Goal: Find specific page/section: Find specific page/section

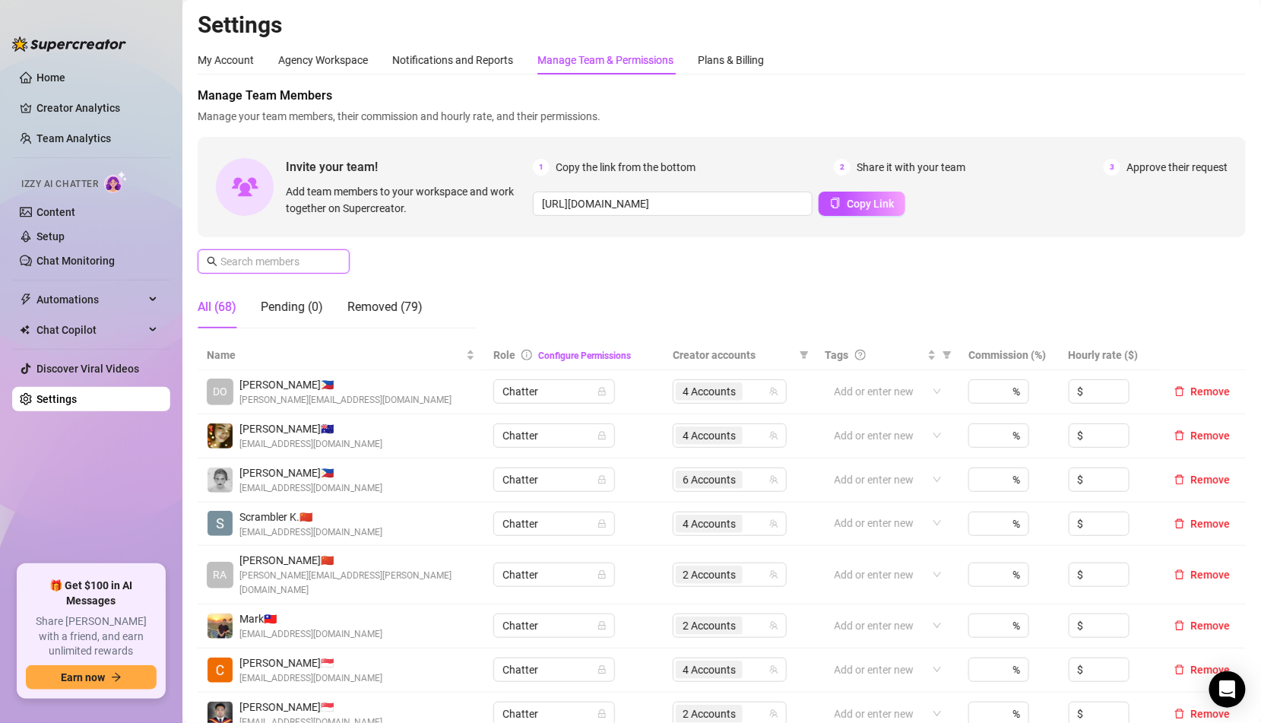
click at [323, 262] on input "text" at bounding box center [274, 261] width 108 height 17
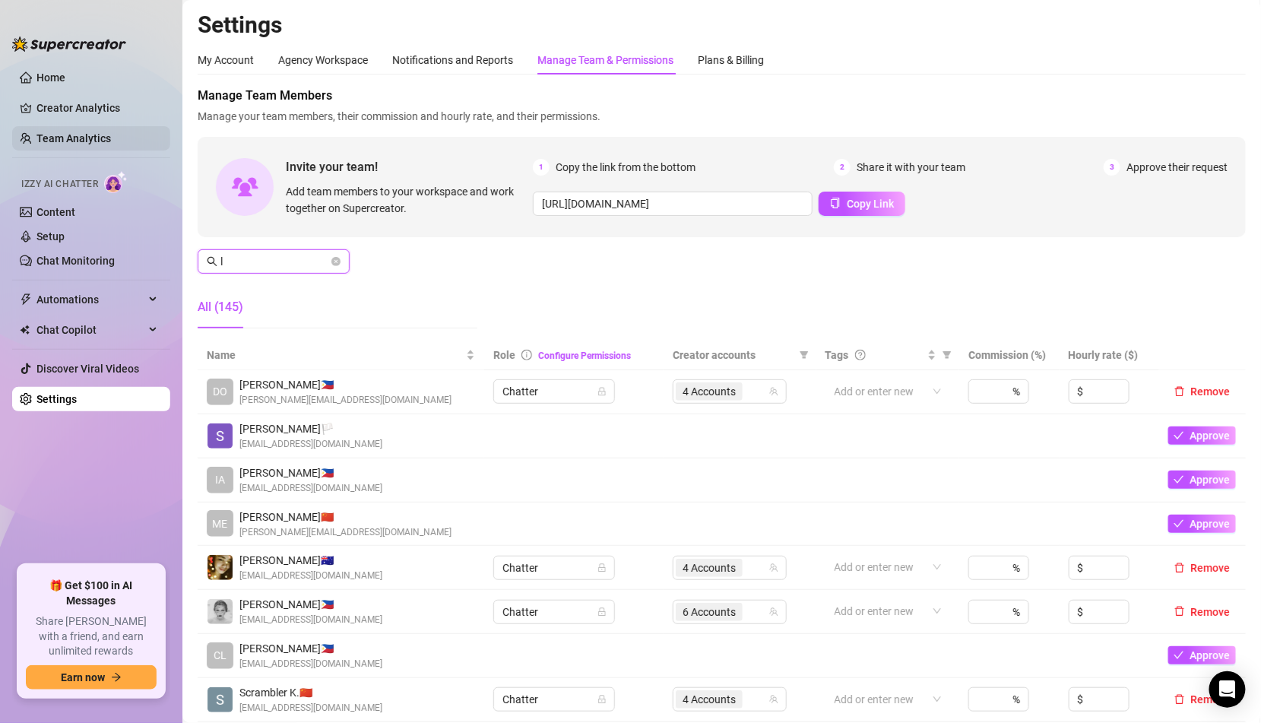
type input "l"
click at [111, 138] on link "Team Analytics" at bounding box center [73, 138] width 74 height 12
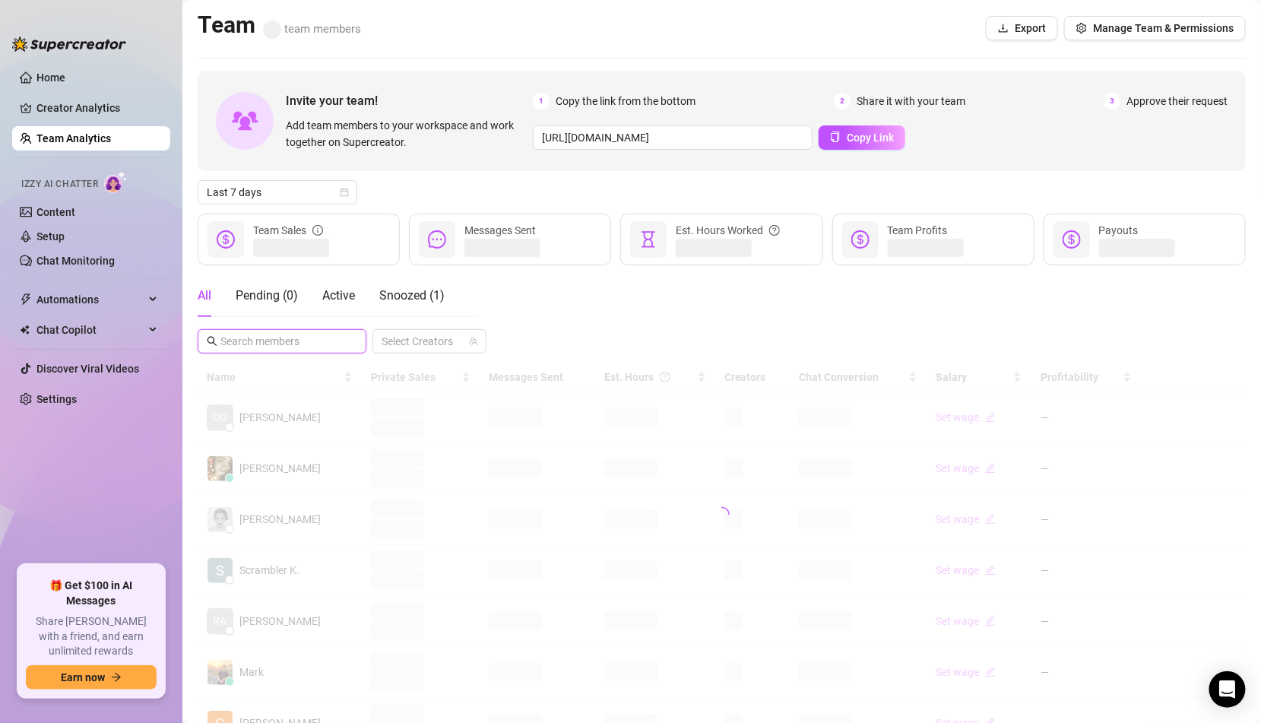
click at [259, 338] on input "text" at bounding box center [282, 341] width 125 height 17
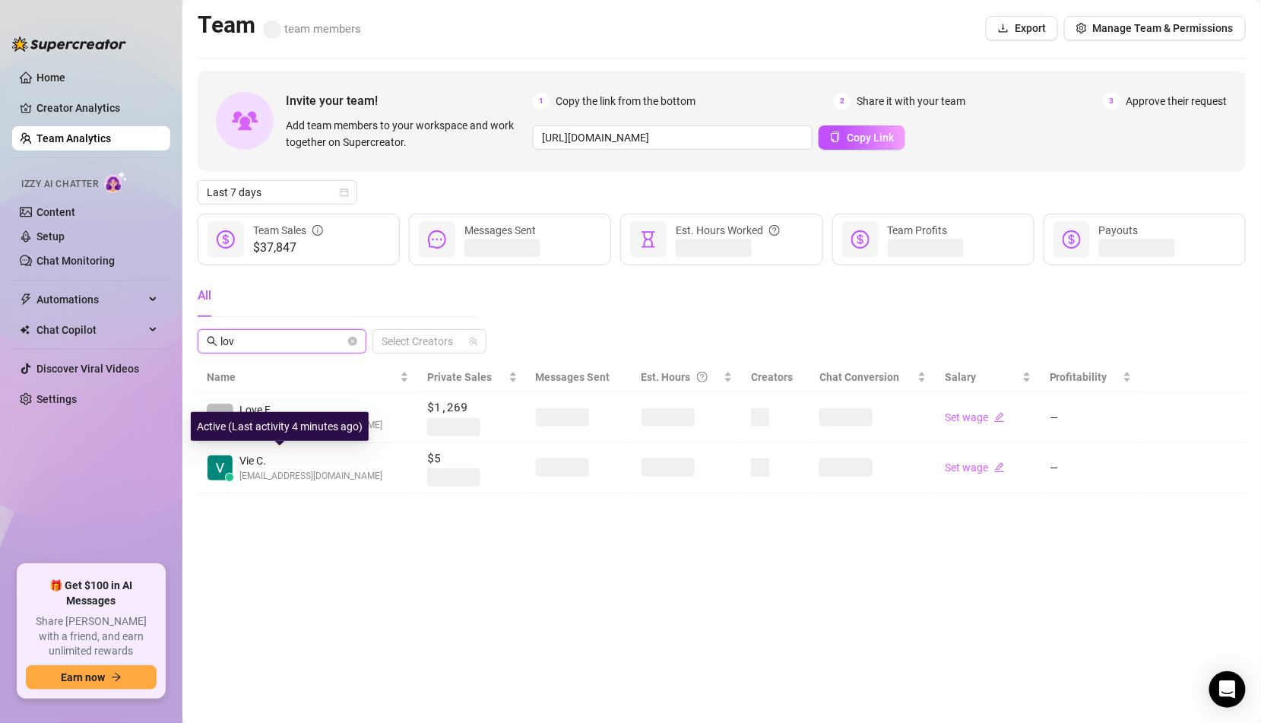
type input "lov"
click at [328, 473] on span "[EMAIL_ADDRESS][DOMAIN_NAME]" at bounding box center [310, 476] width 143 height 14
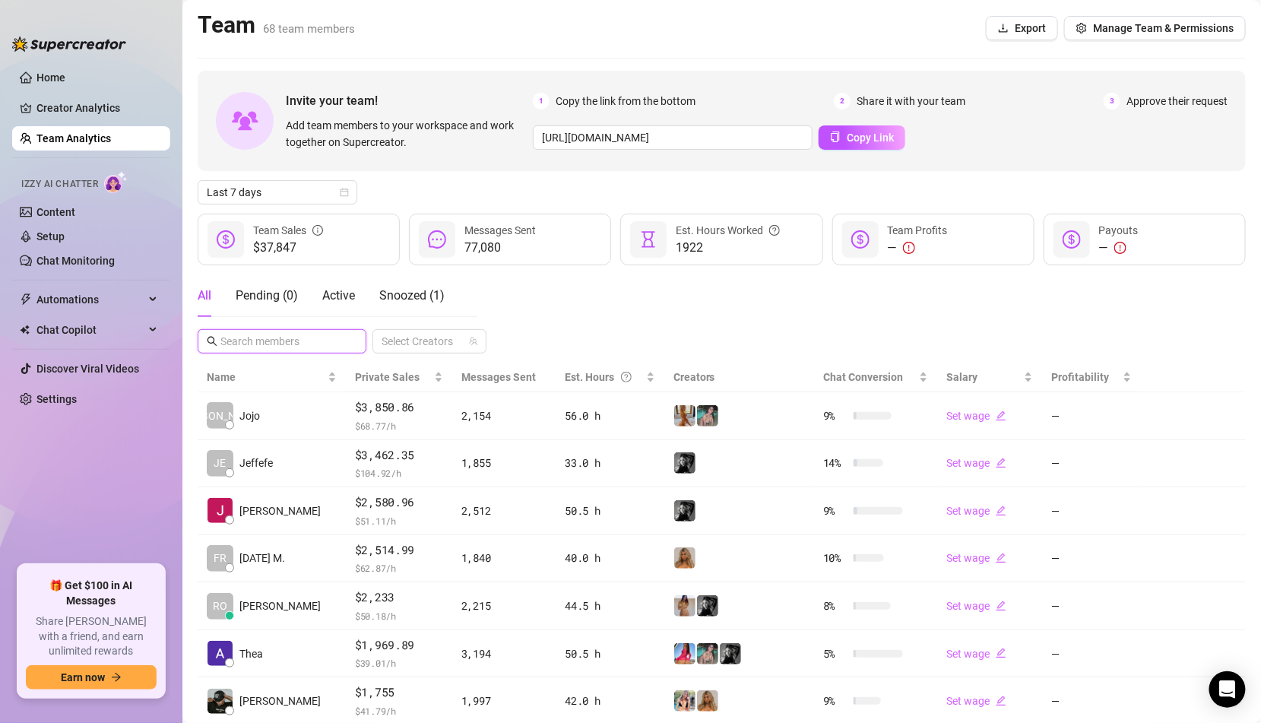
click at [278, 341] on input "text" at bounding box center [282, 341] width 125 height 17
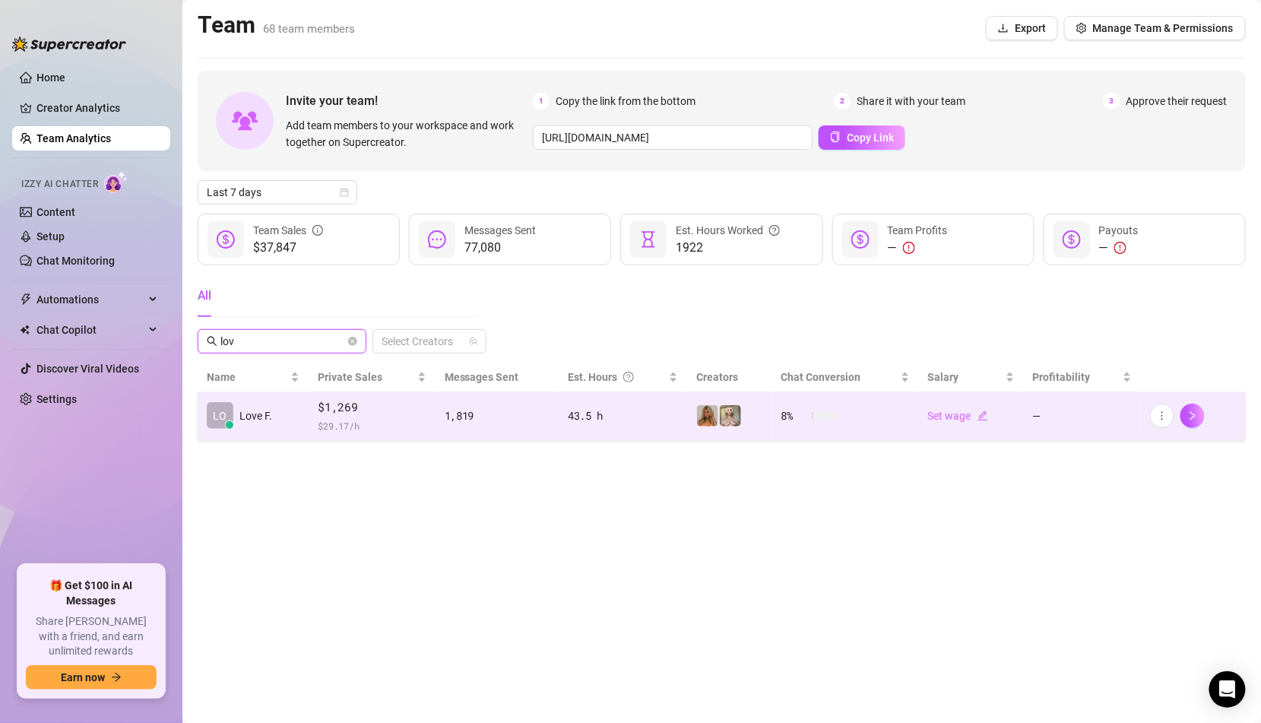
type input "lov"
click at [369, 414] on span "$1,269" at bounding box center [372, 407] width 108 height 18
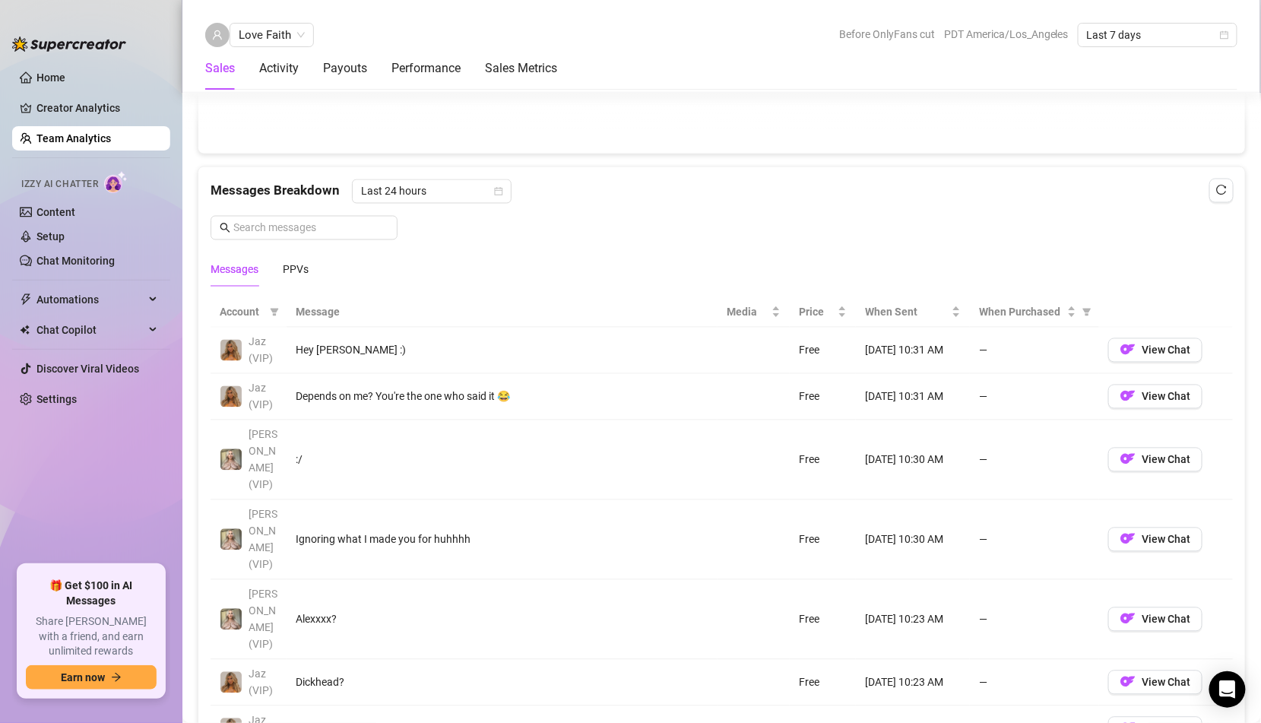
scroll to position [901, 0]
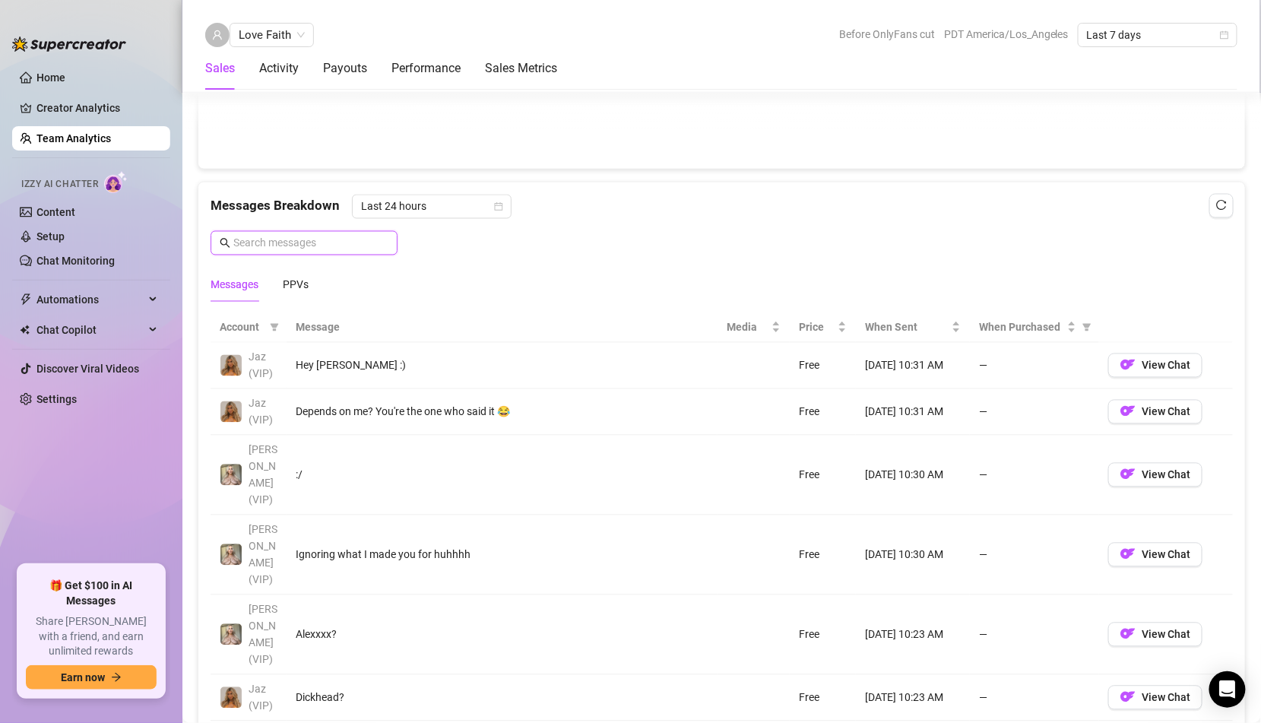
click at [325, 243] on input "text" at bounding box center [310, 243] width 155 height 17
click at [400, 198] on span "Last 24 hours" at bounding box center [431, 206] width 141 height 23
click at [283, 241] on input "text" at bounding box center [310, 243] width 155 height 17
click at [245, 319] on span "Account" at bounding box center [242, 327] width 44 height 17
click at [280, 316] on span at bounding box center [274, 327] width 15 height 23
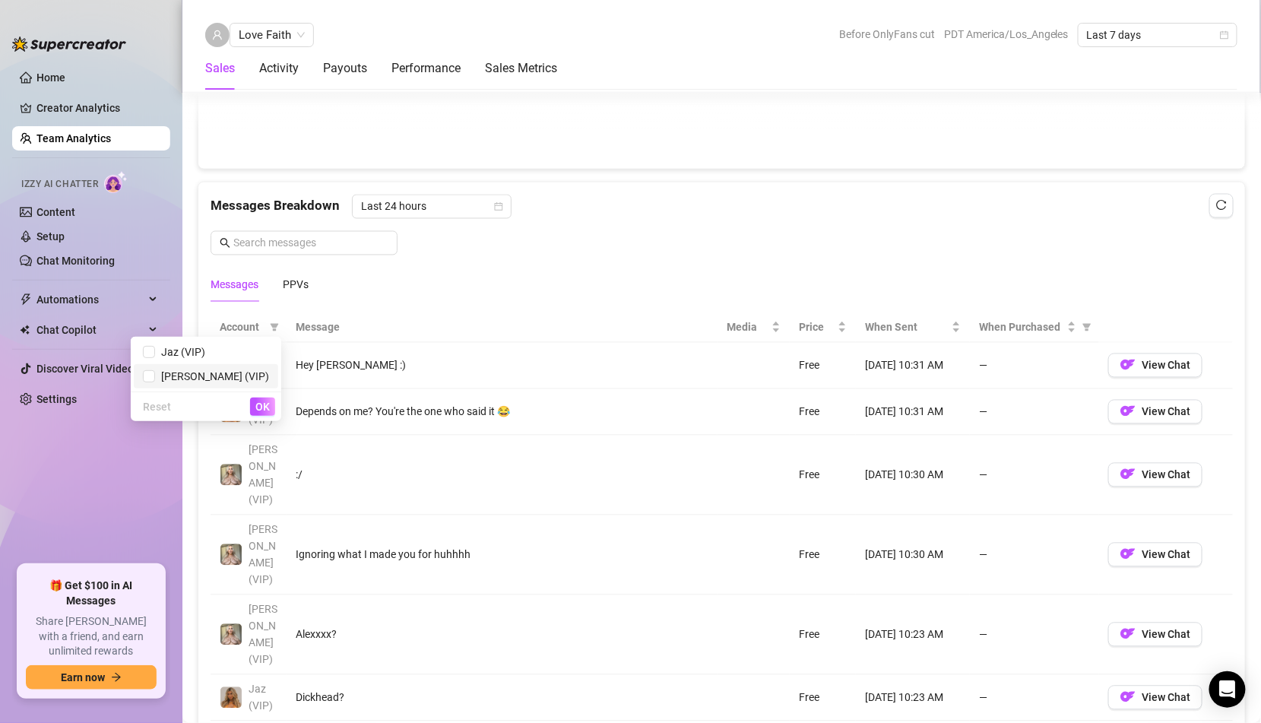
click at [245, 371] on span "[PERSON_NAME] (VIP)" at bounding box center [212, 376] width 114 height 12
checkbox input "true"
click at [258, 401] on span "OK" at bounding box center [262, 407] width 14 height 12
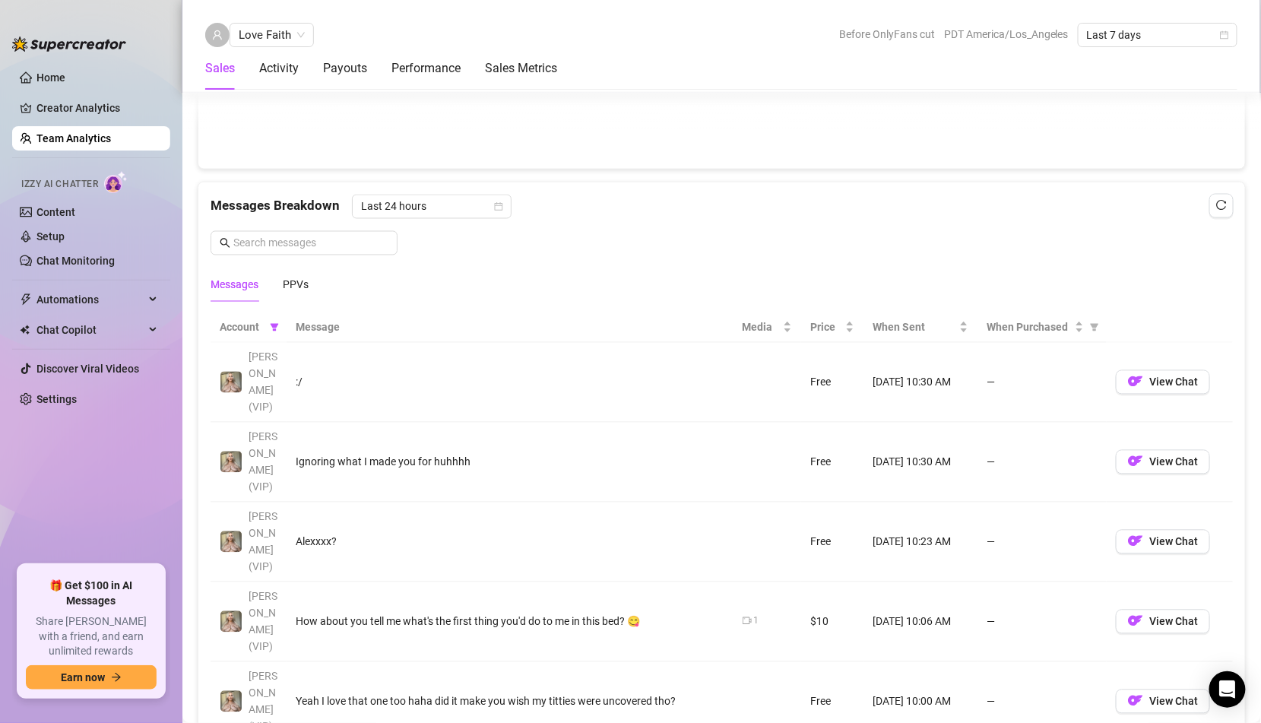
click at [442, 301] on div "Account Message Media Price When Sent When Purchased [PERSON_NAME] (VIP) :/ Fre…" at bounding box center [721, 687] width 1046 height 772
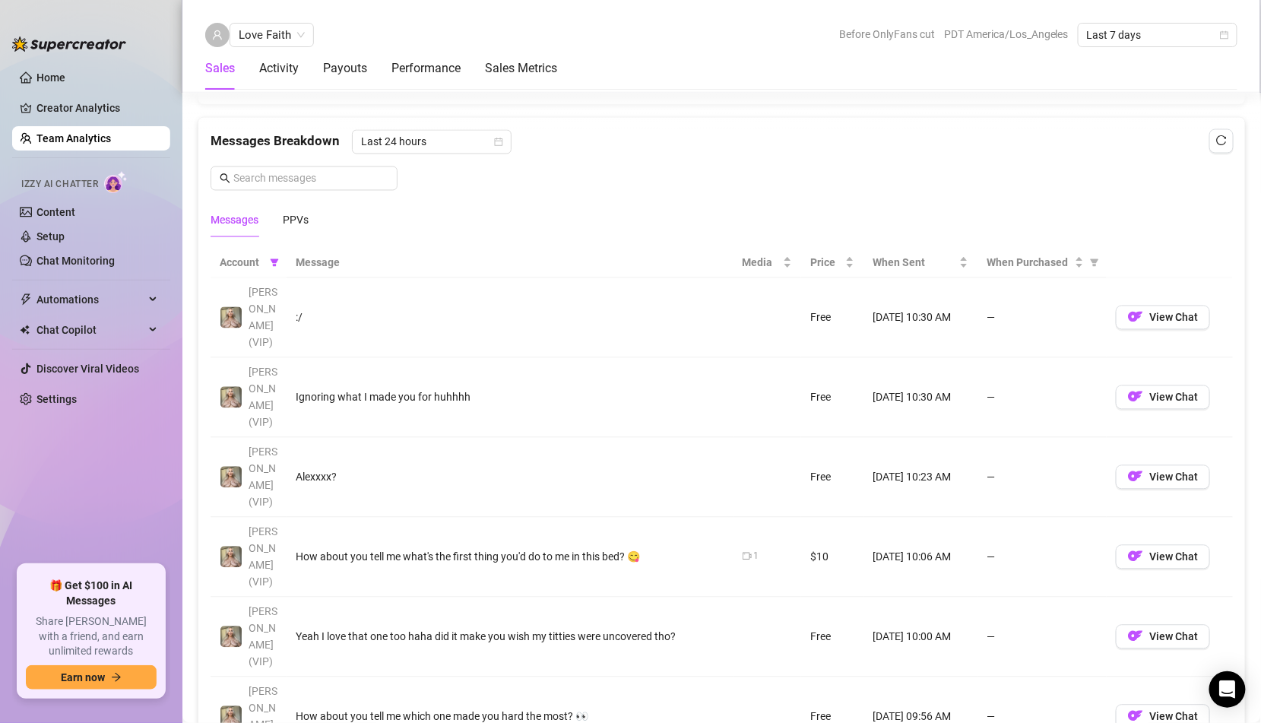
scroll to position [965, 0]
